Goal: Task Accomplishment & Management: Manage account settings

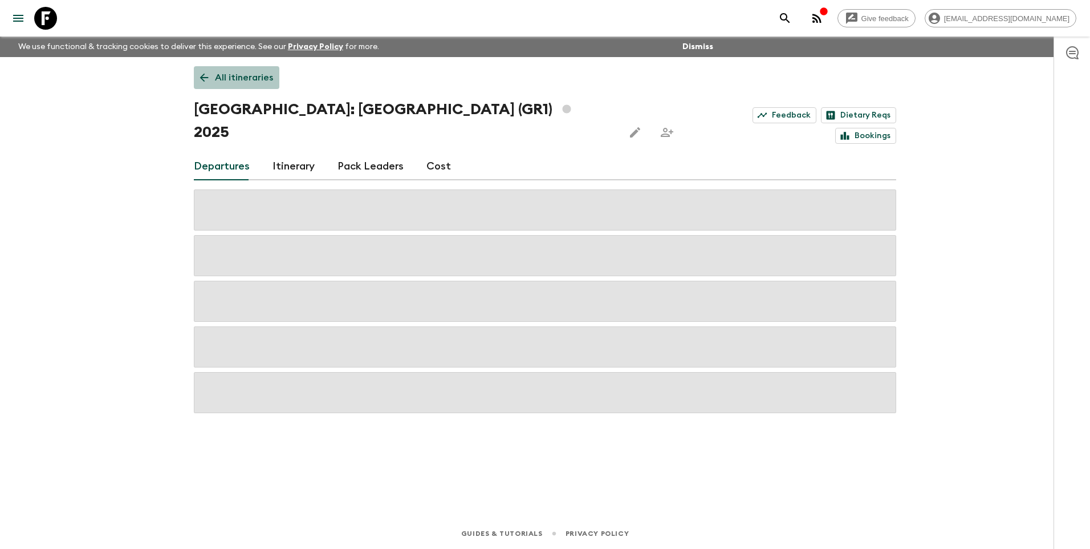
click at [224, 79] on p "All itineraries" at bounding box center [244, 78] width 58 height 14
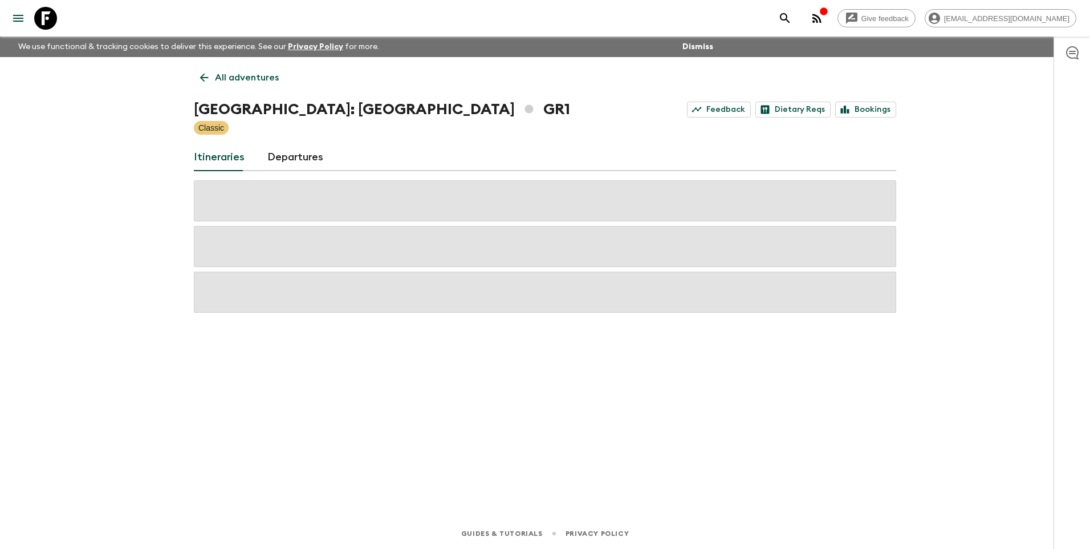
click at [224, 79] on p "All adventures" at bounding box center [247, 78] width 64 height 14
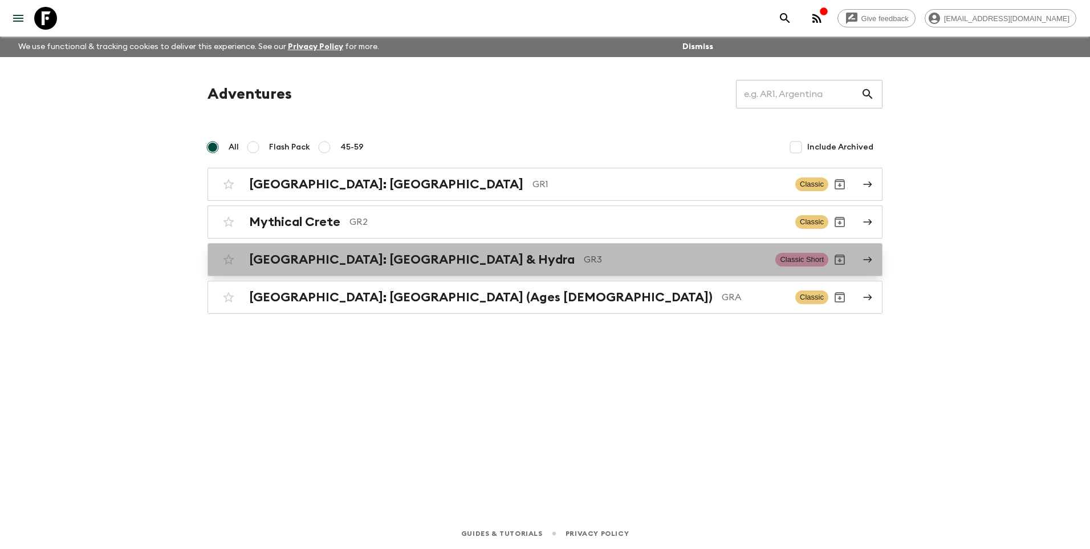
click at [392, 257] on h2 "[GEOGRAPHIC_DATA]: [GEOGRAPHIC_DATA] & Hydra" at bounding box center [412, 259] width 326 height 15
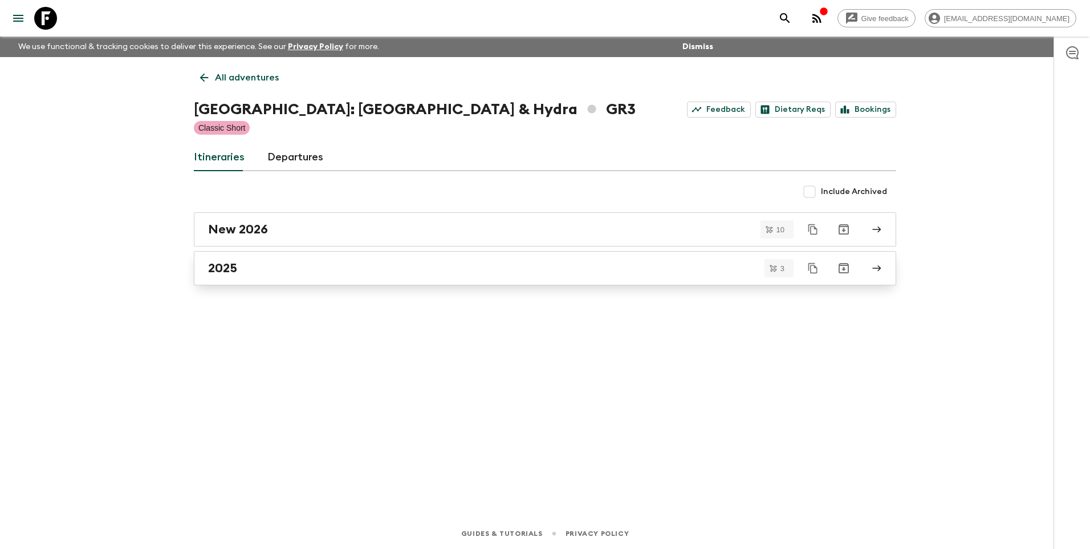
click at [266, 269] on div "2025" at bounding box center [534, 268] width 652 height 15
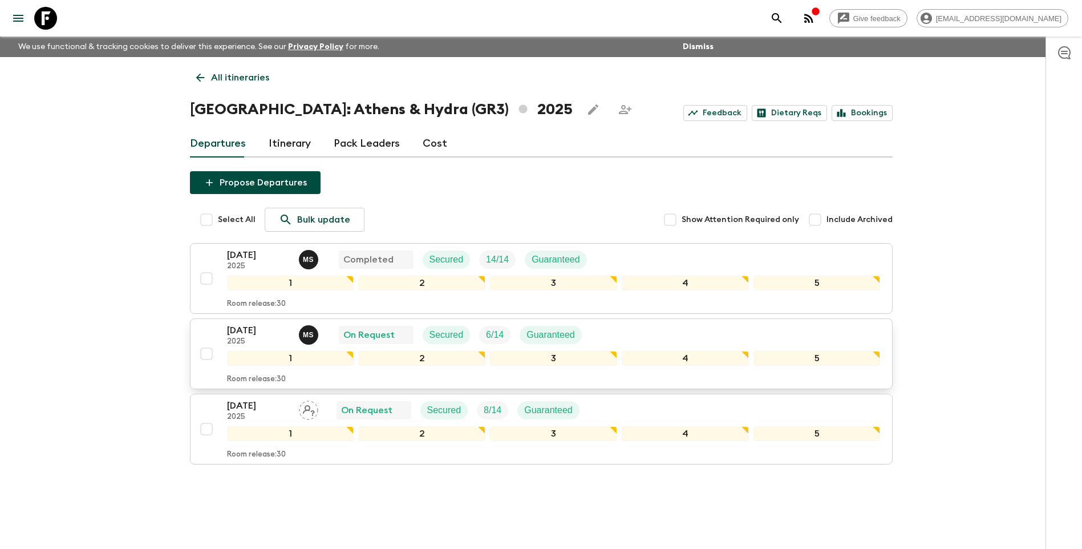
click at [254, 334] on p "[DATE]" at bounding box center [258, 330] width 63 height 14
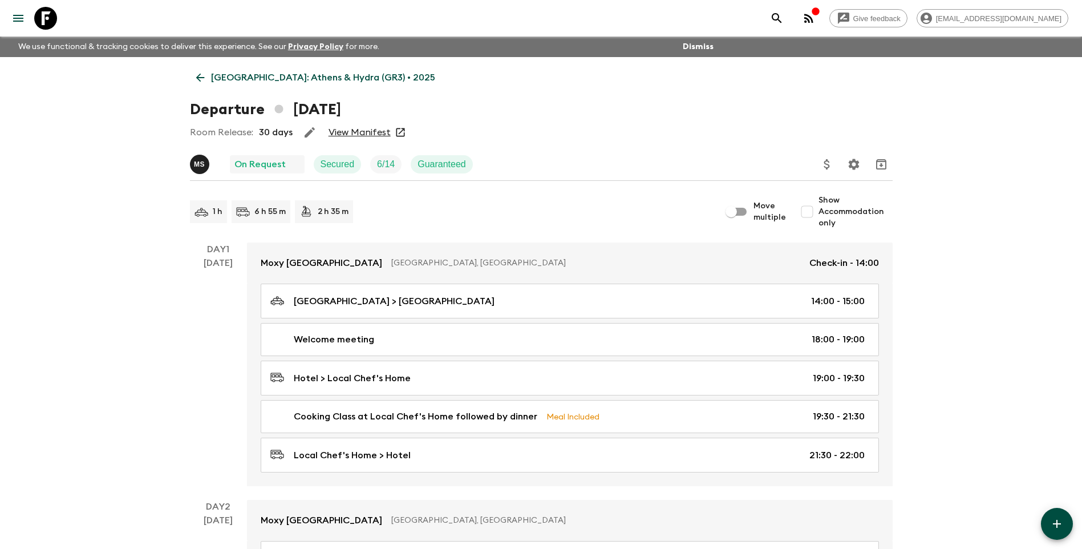
click at [368, 131] on link "View Manifest" at bounding box center [359, 132] width 62 height 11
click at [205, 71] on icon at bounding box center [200, 77] width 13 height 13
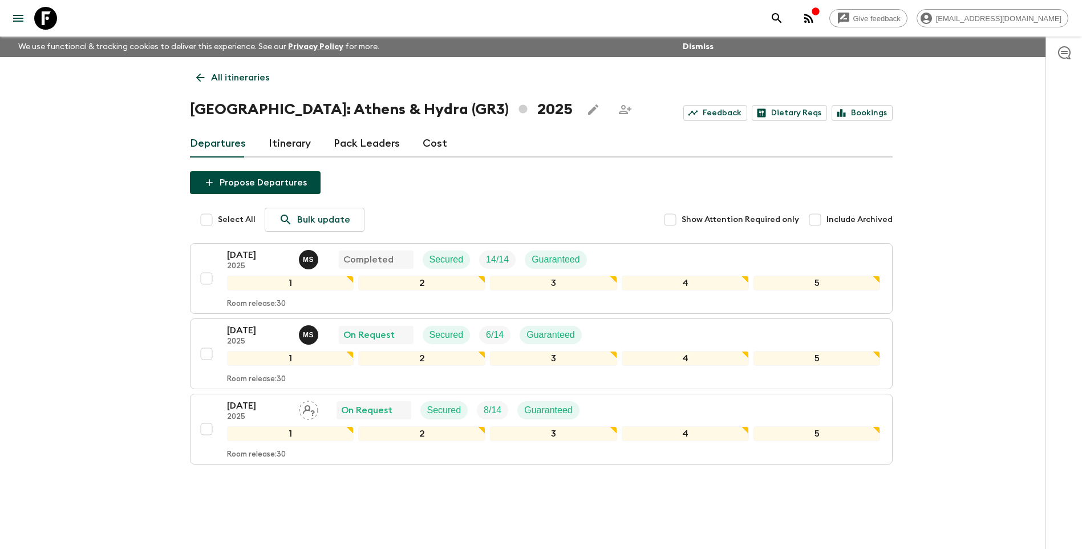
click at [223, 76] on p "All itineraries" at bounding box center [240, 78] width 58 height 14
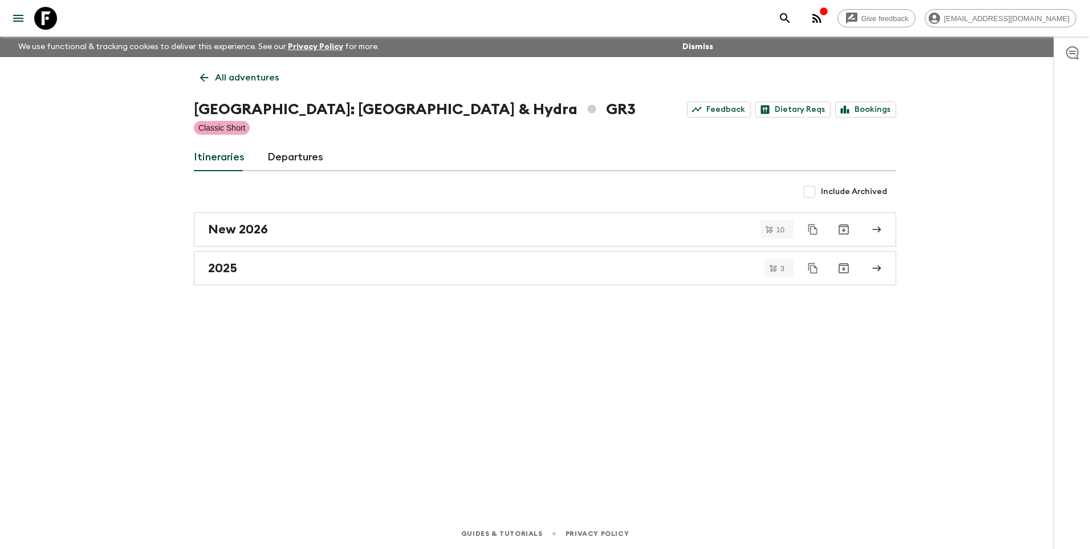
click at [217, 59] on div "All adventures [GEOGRAPHIC_DATA]: [GEOGRAPHIC_DATA] & Hydra GR3 Feedback Dietar…" at bounding box center [545, 271] width 730 height 429
click at [221, 76] on p "All adventures" at bounding box center [247, 78] width 64 height 14
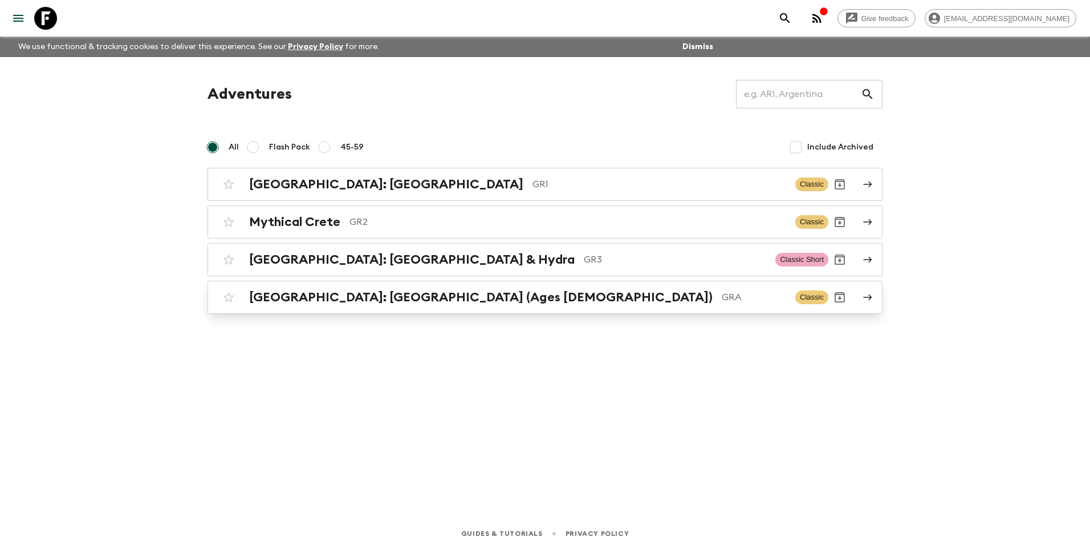
click at [374, 299] on h2 "[GEOGRAPHIC_DATA]: [GEOGRAPHIC_DATA] (Ages [DEMOGRAPHIC_DATA])" at bounding box center [481, 297] width 464 height 15
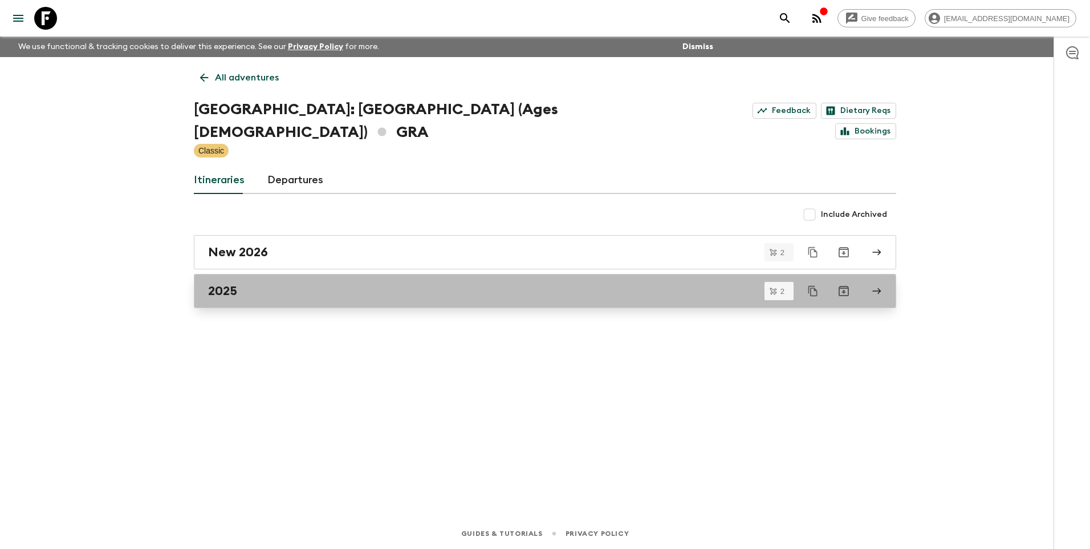
click at [271, 281] on link "2025" at bounding box center [545, 291] width 703 height 34
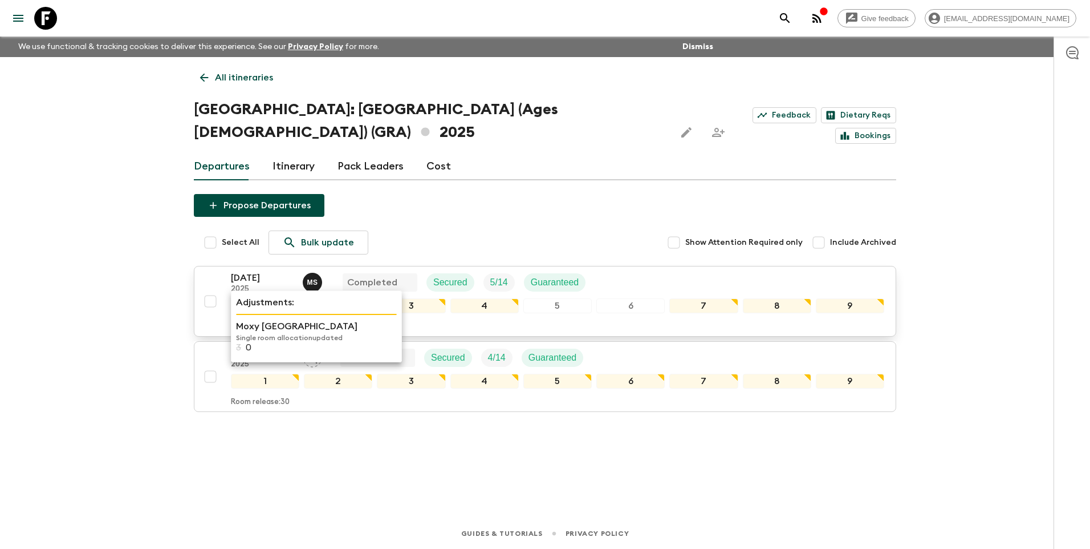
click at [236, 338] on div "Adjustments: Moxy [GEOGRAPHIC_DATA] Single room allocation updated 3 0" at bounding box center [316, 326] width 171 height 72
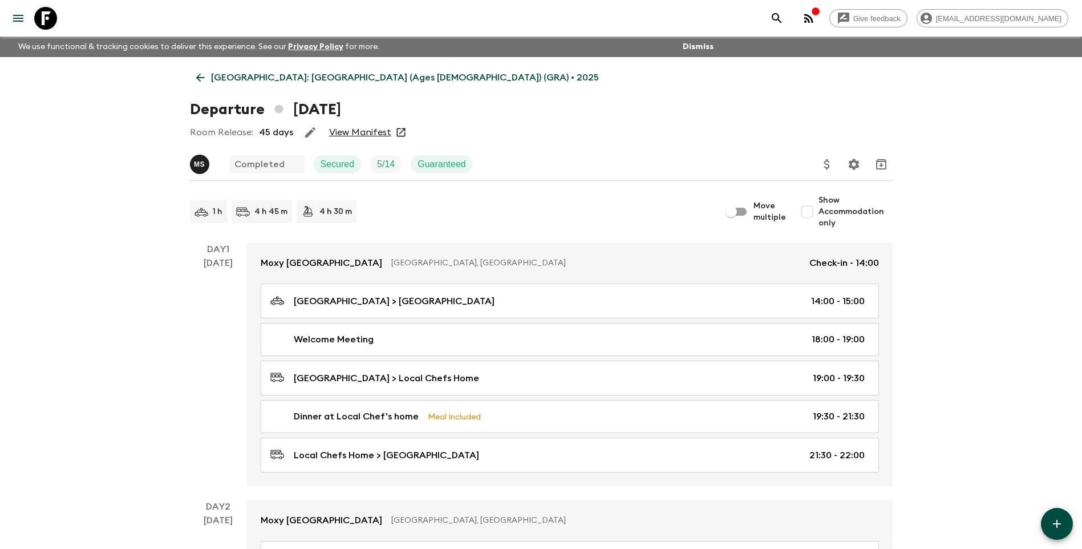
click at [226, 72] on p "[GEOGRAPHIC_DATA]: [GEOGRAPHIC_DATA] (Ages [DEMOGRAPHIC_DATA]) (GRA) • 2025" at bounding box center [405, 78] width 388 height 14
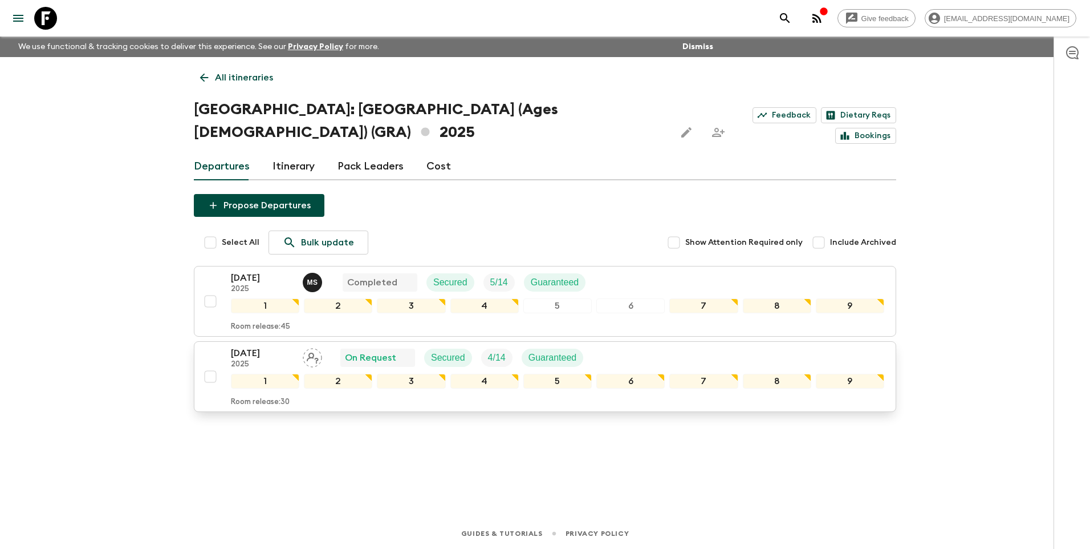
click at [249, 341] on button "[DATE] 2025 On Request Secured 4 / 14 Guaranteed 1 2 3 4 5 6 7 8 9 Room release…" at bounding box center [545, 376] width 703 height 71
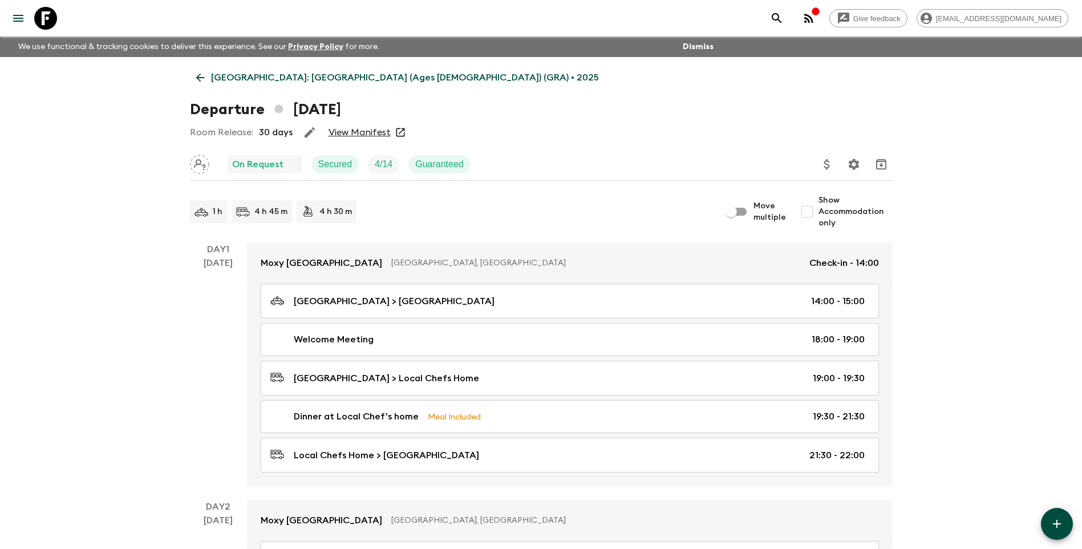
click at [375, 127] on link "View Manifest" at bounding box center [359, 132] width 62 height 11
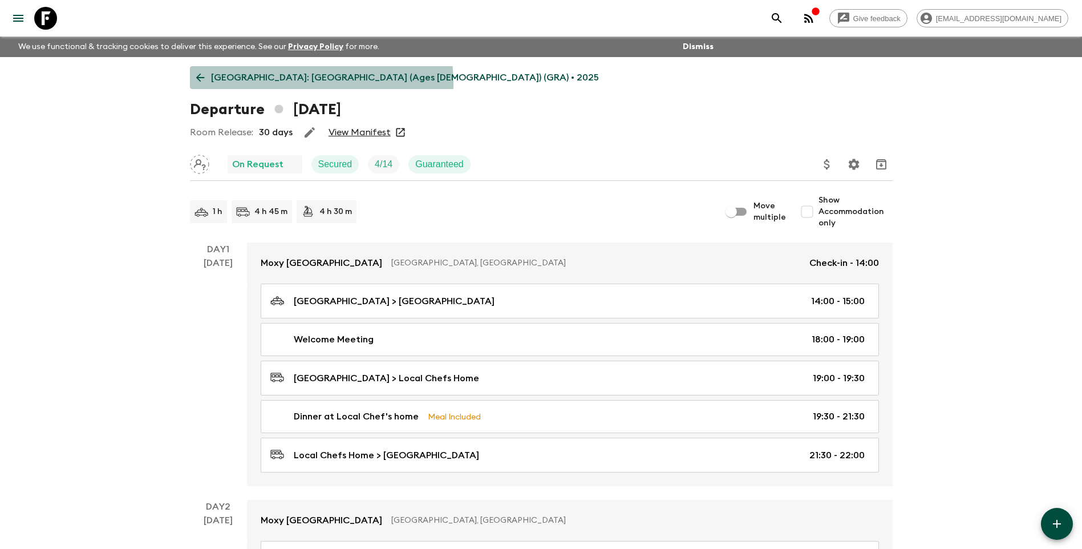
click at [244, 84] on link "[GEOGRAPHIC_DATA]: [GEOGRAPHIC_DATA] (Ages [DEMOGRAPHIC_DATA]) (GRA) • 2025" at bounding box center [397, 77] width 415 height 23
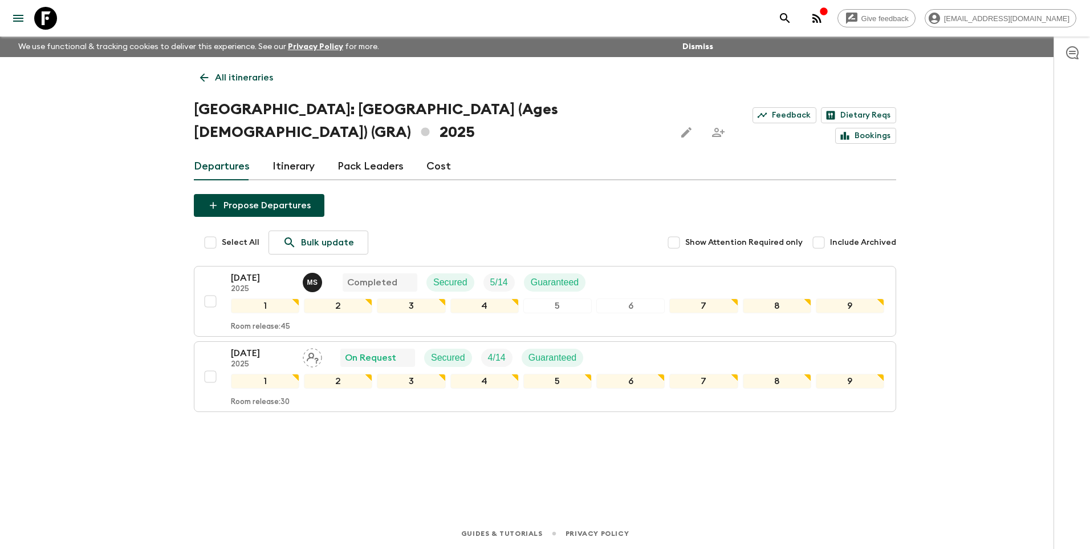
click at [232, 89] on div "All itineraries [GEOGRAPHIC_DATA]: [GEOGRAPHIC_DATA] (Ages [DEMOGRAPHIC_DATA]) …" at bounding box center [545, 271] width 730 height 429
click at [230, 80] on p "All itineraries" at bounding box center [244, 78] width 58 height 14
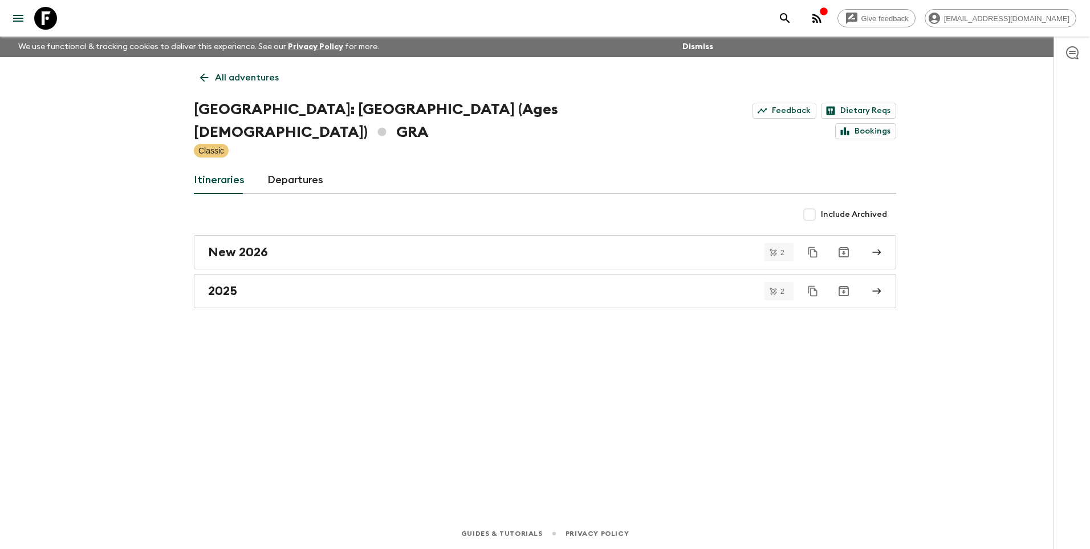
click at [230, 80] on p "All adventures" at bounding box center [247, 78] width 64 height 14
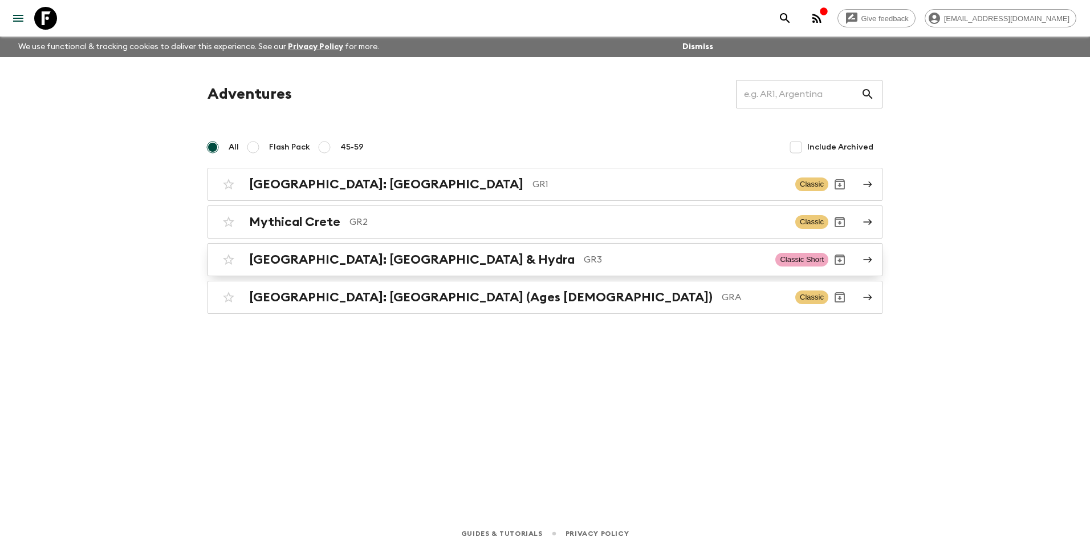
click at [307, 268] on div "[GEOGRAPHIC_DATA]: [GEOGRAPHIC_DATA] & Hydra GR3 Classic Short" at bounding box center [522, 259] width 611 height 23
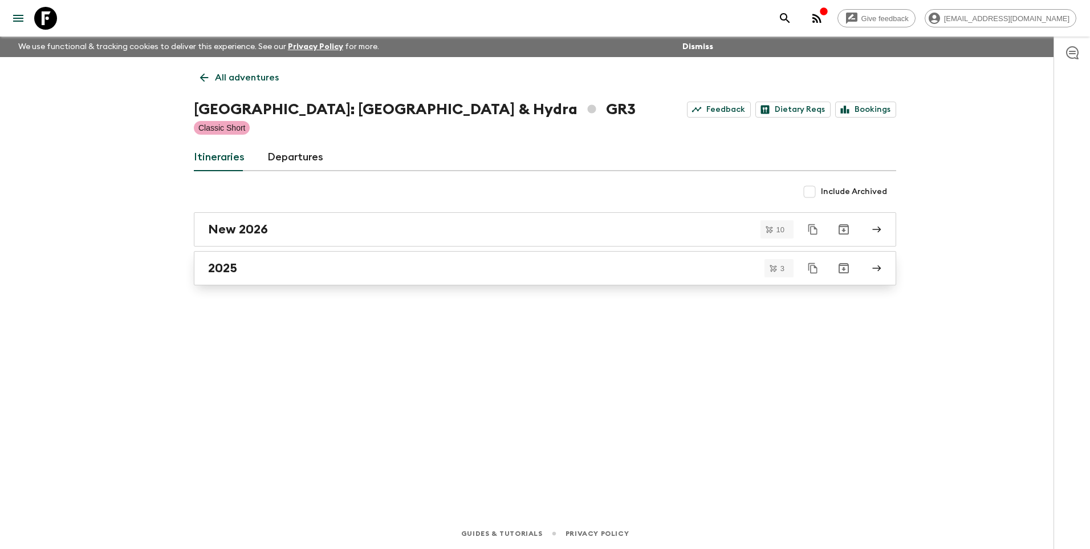
click at [253, 281] on link "2025" at bounding box center [545, 268] width 703 height 34
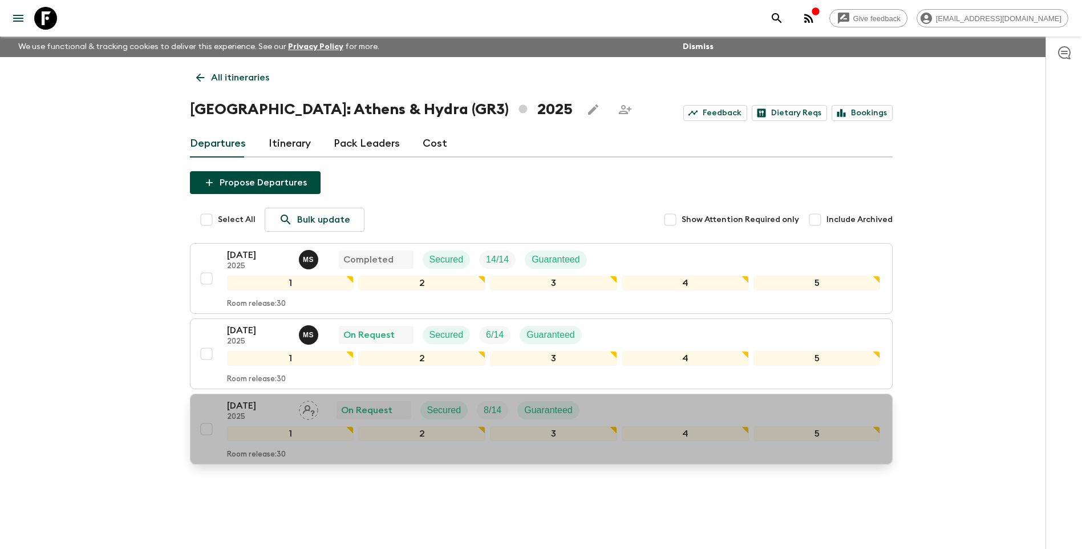
click at [256, 409] on p "[DATE]" at bounding box center [258, 406] width 63 height 14
